Goal: Browse casually: Explore the website without a specific task or goal

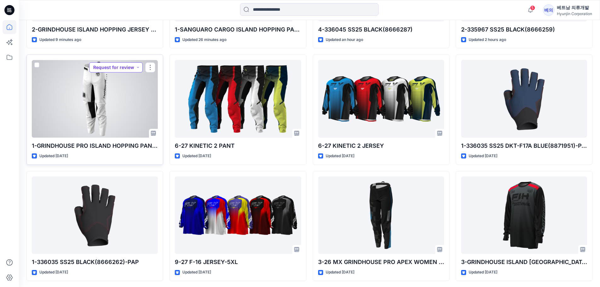
scroll to position [284, 0]
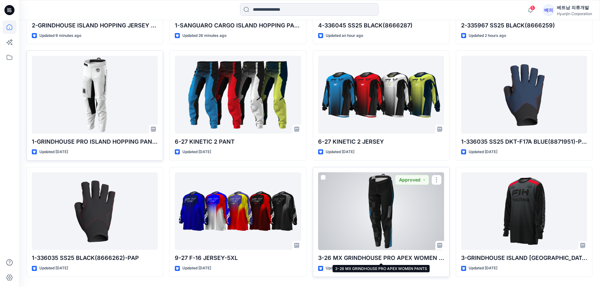
click at [364, 257] on p "3-26 MX GRINDHOUSE PRO APEX WOMEN PANTS" at bounding box center [381, 258] width 126 height 9
click at [382, 216] on div at bounding box center [381, 211] width 126 height 78
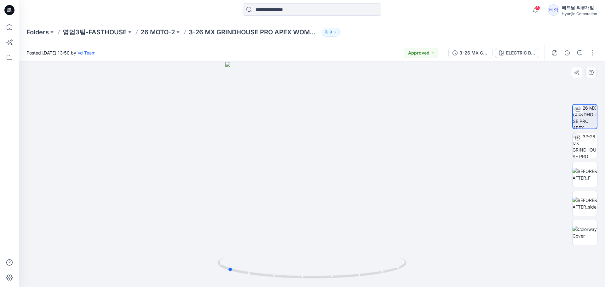
drag, startPoint x: 389, startPoint y: 268, endPoint x: 305, endPoint y: 254, distance: 85.3
click at [305, 254] on div at bounding box center [312, 174] width 586 height 225
drag, startPoint x: 282, startPoint y: 280, endPoint x: 384, endPoint y: 268, distance: 102.4
click at [384, 268] on icon at bounding box center [312, 269] width 191 height 24
drag, startPoint x: 340, startPoint y: 141, endPoint x: 320, endPoint y: 216, distance: 78.0
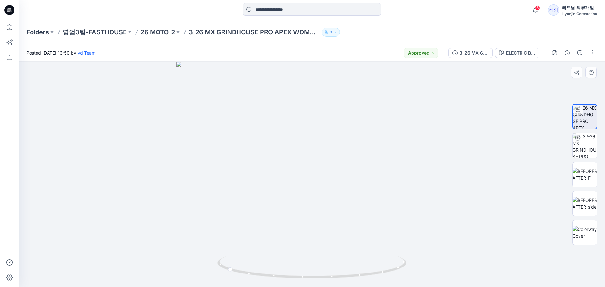
click at [320, 221] on img at bounding box center [311, 174] width 271 height 225
drag, startPoint x: 328, startPoint y: 120, endPoint x: 331, endPoint y: 138, distance: 18.1
click at [331, 138] on img at bounding box center [311, 174] width 271 height 225
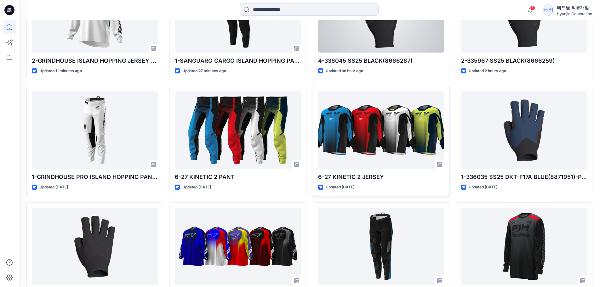
scroll to position [252, 0]
